Goal: Task Accomplishment & Management: Use online tool/utility

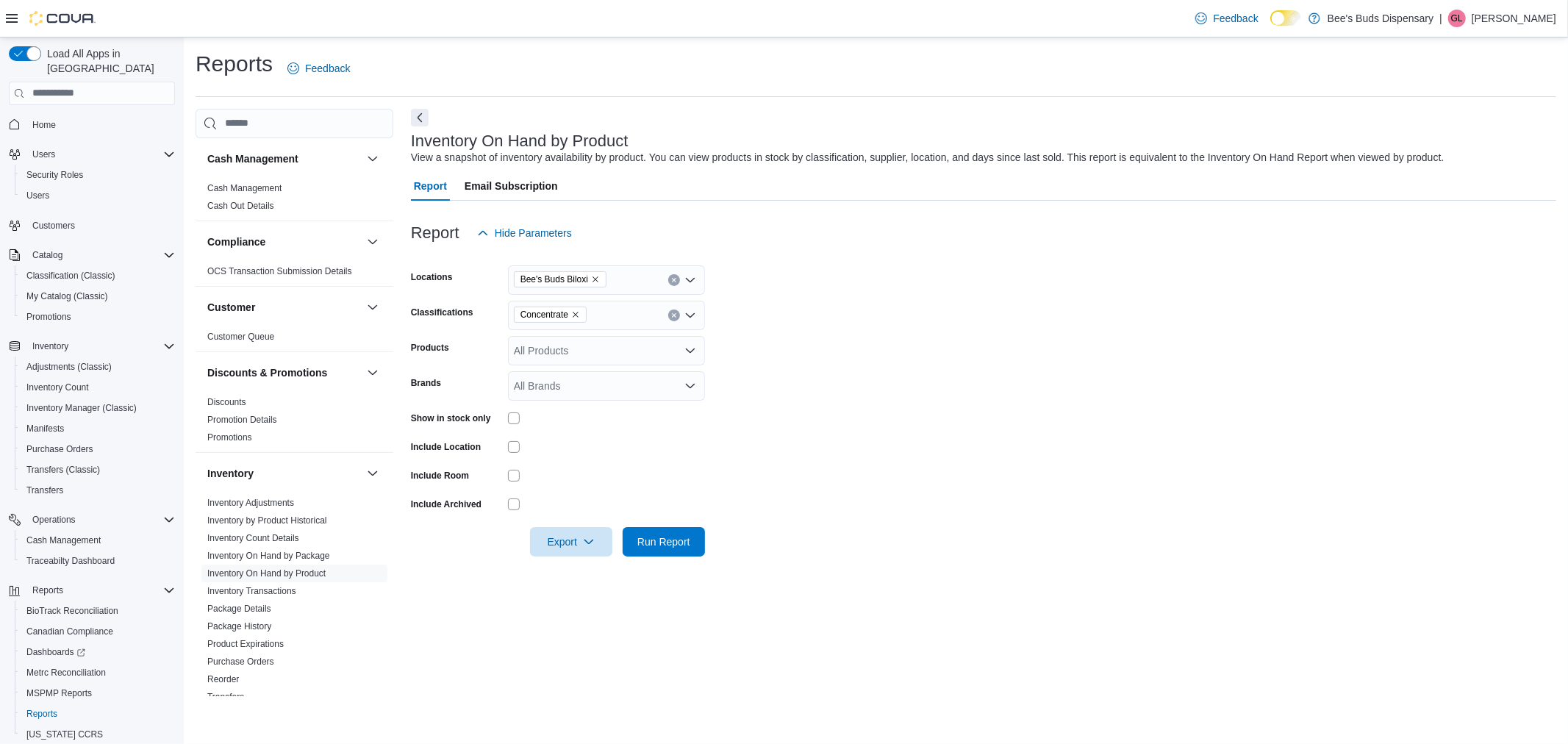
click at [577, 312] on icon "Remove Concentrate from selection in this group" at bounding box center [576, 315] width 9 height 9
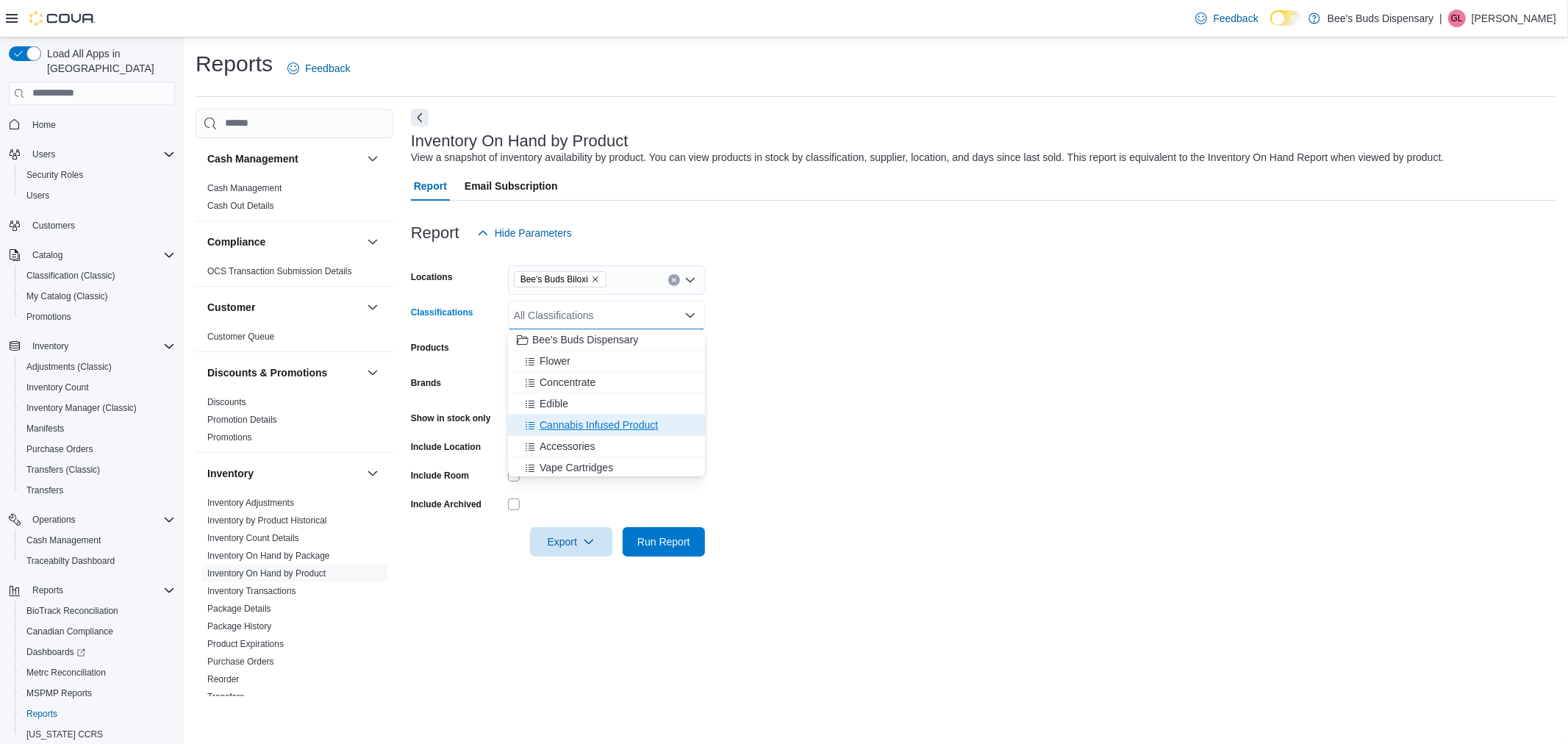
click at [548, 424] on span "Cannabis Infused Product" at bounding box center [598, 425] width 118 height 14
click at [957, 467] on form "Locations Bee's Buds Biloxi Classifications Cannabis Infused Product Combo box.…" at bounding box center [984, 402] width 1146 height 309
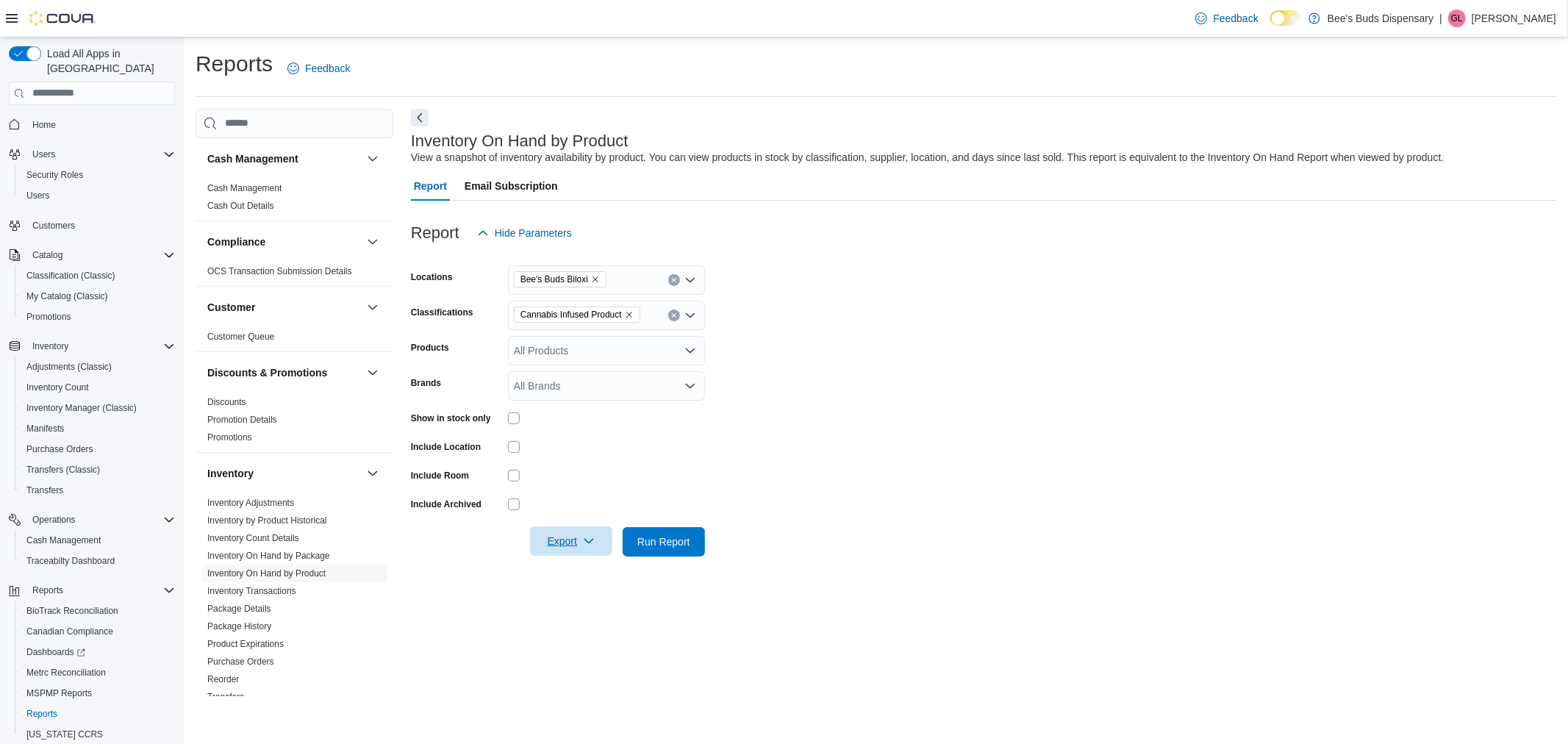
click at [576, 544] on span "Export" at bounding box center [572, 541] width 64 height 30
click at [574, 571] on span "Export to Excel" at bounding box center [573, 570] width 66 height 12
click at [629, 312] on icon "Remove Cannabis Infused Product from selection in this group" at bounding box center [630, 315] width 9 height 9
click at [586, 458] on span "Topical/ Lotion" at bounding box center [572, 465] width 66 height 14
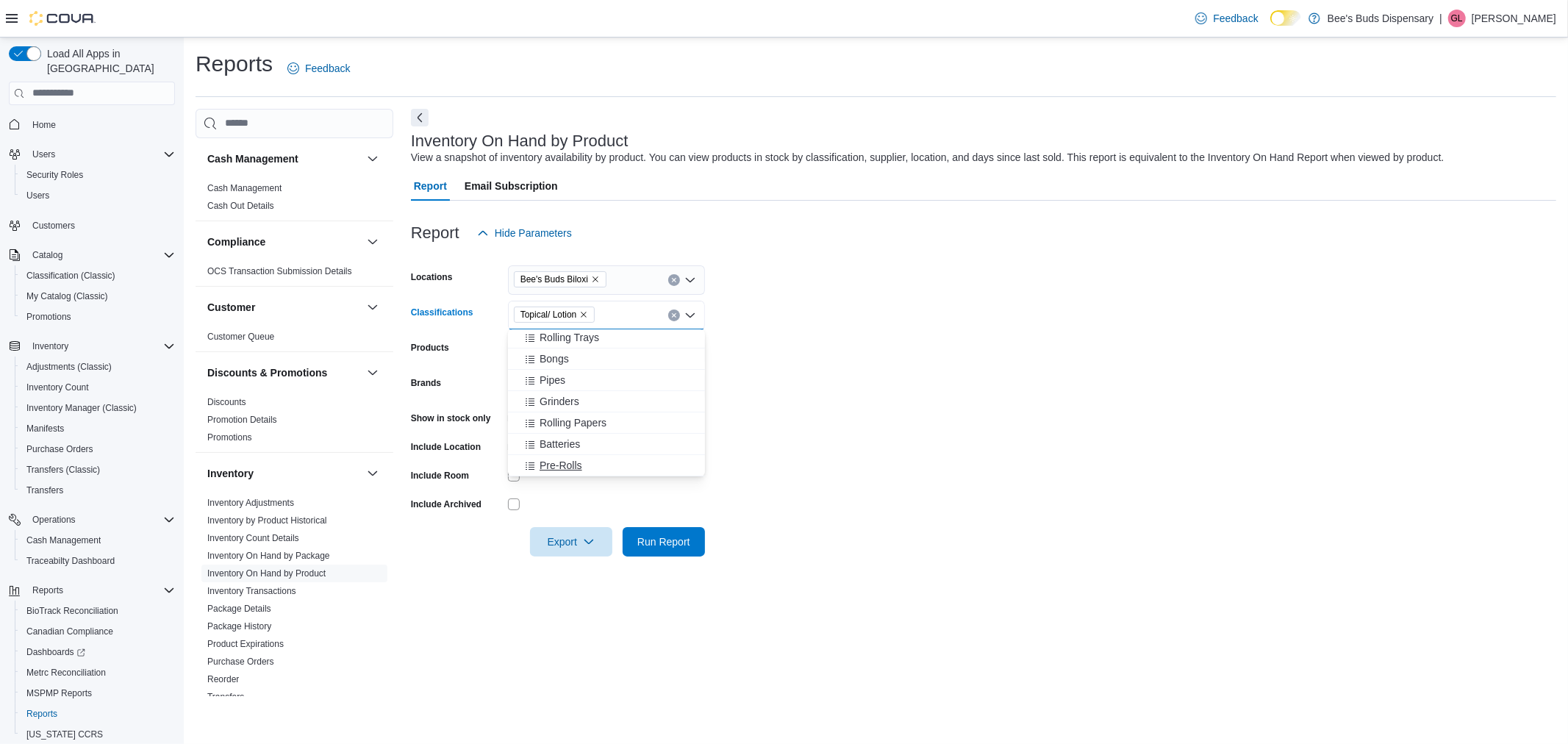
scroll to position [151, 0]
click at [574, 545] on span "Export" at bounding box center [572, 541] width 64 height 30
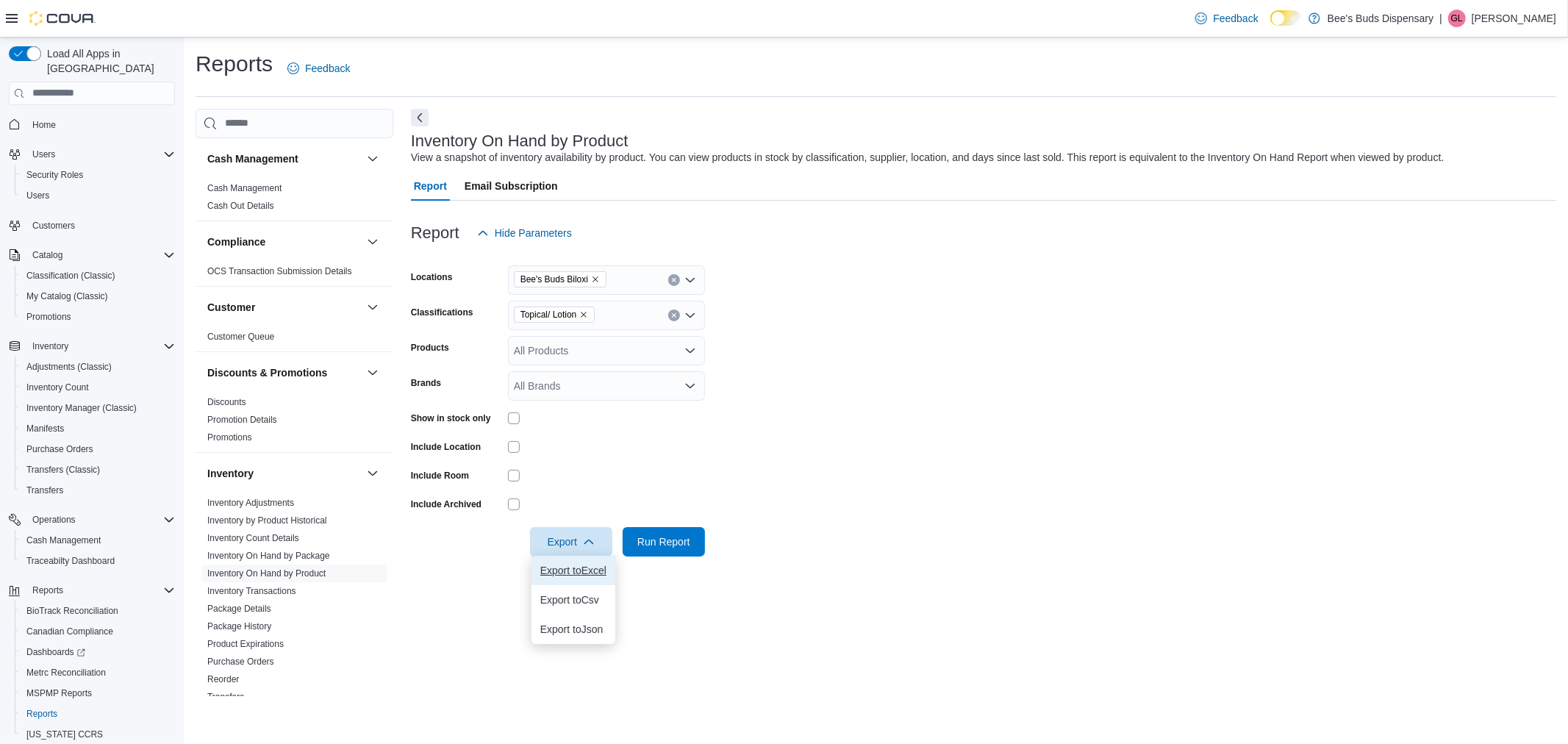
click at [571, 574] on span "Export to Excel" at bounding box center [573, 570] width 66 height 12
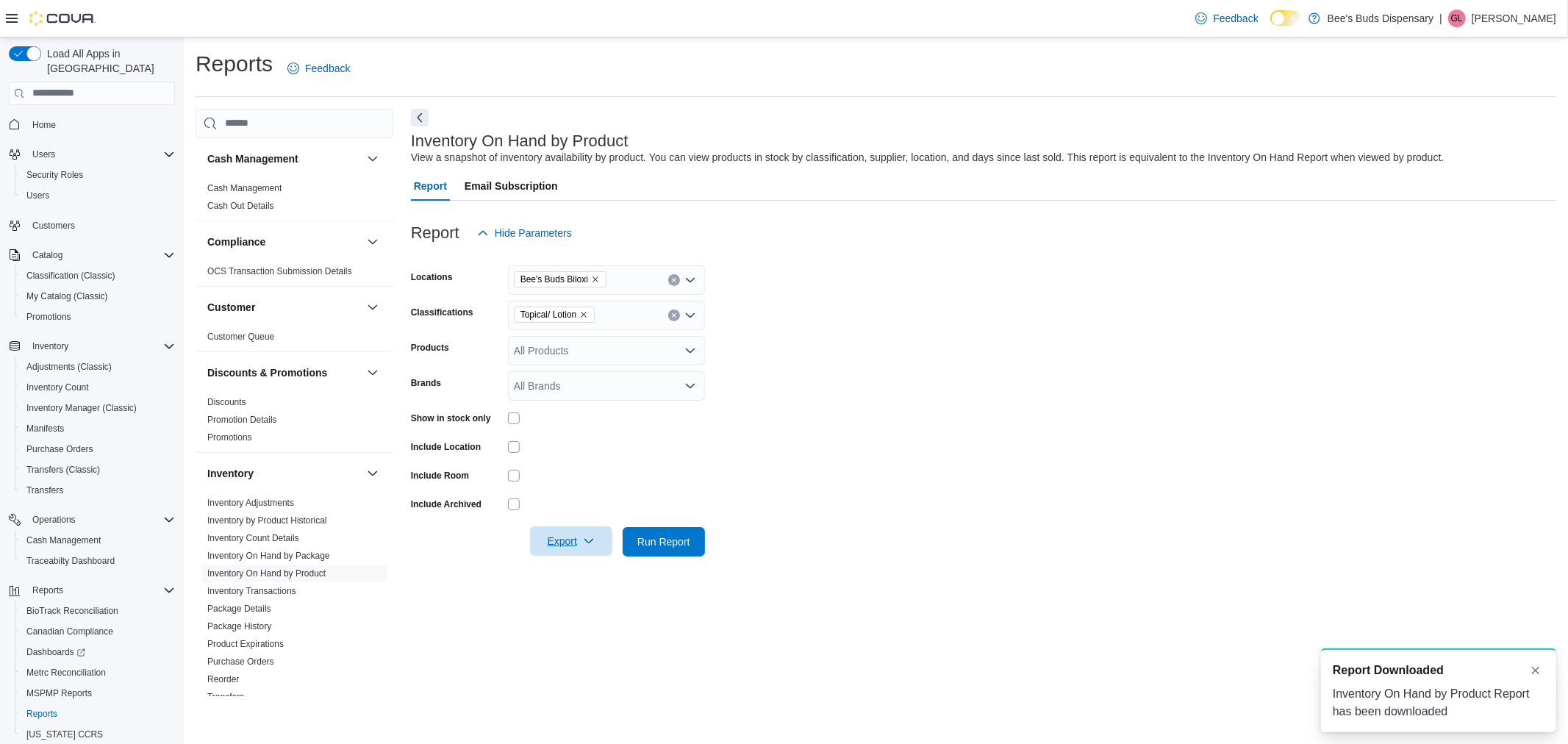
scroll to position [0, 0]
